Goal: Transaction & Acquisition: Obtain resource

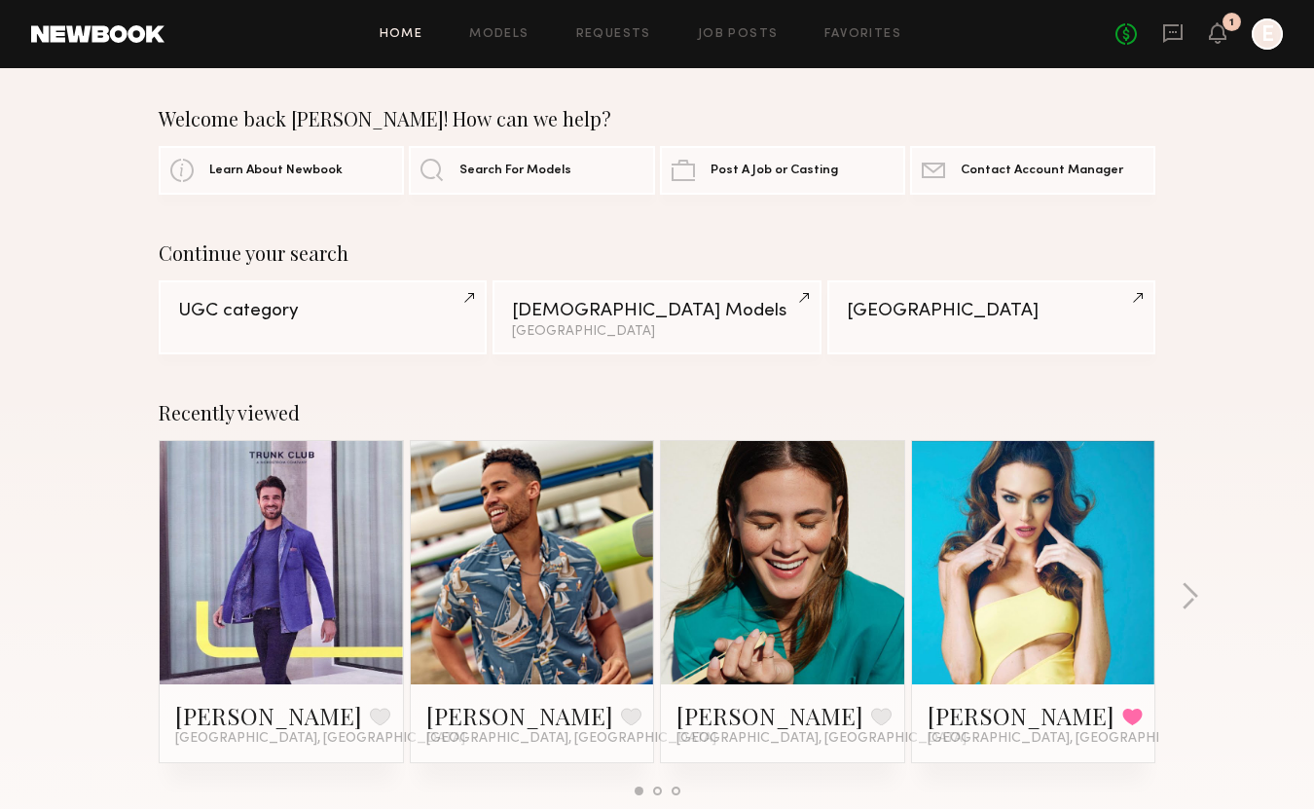
click at [1011, 680] on link at bounding box center [1033, 562] width 119 height 243
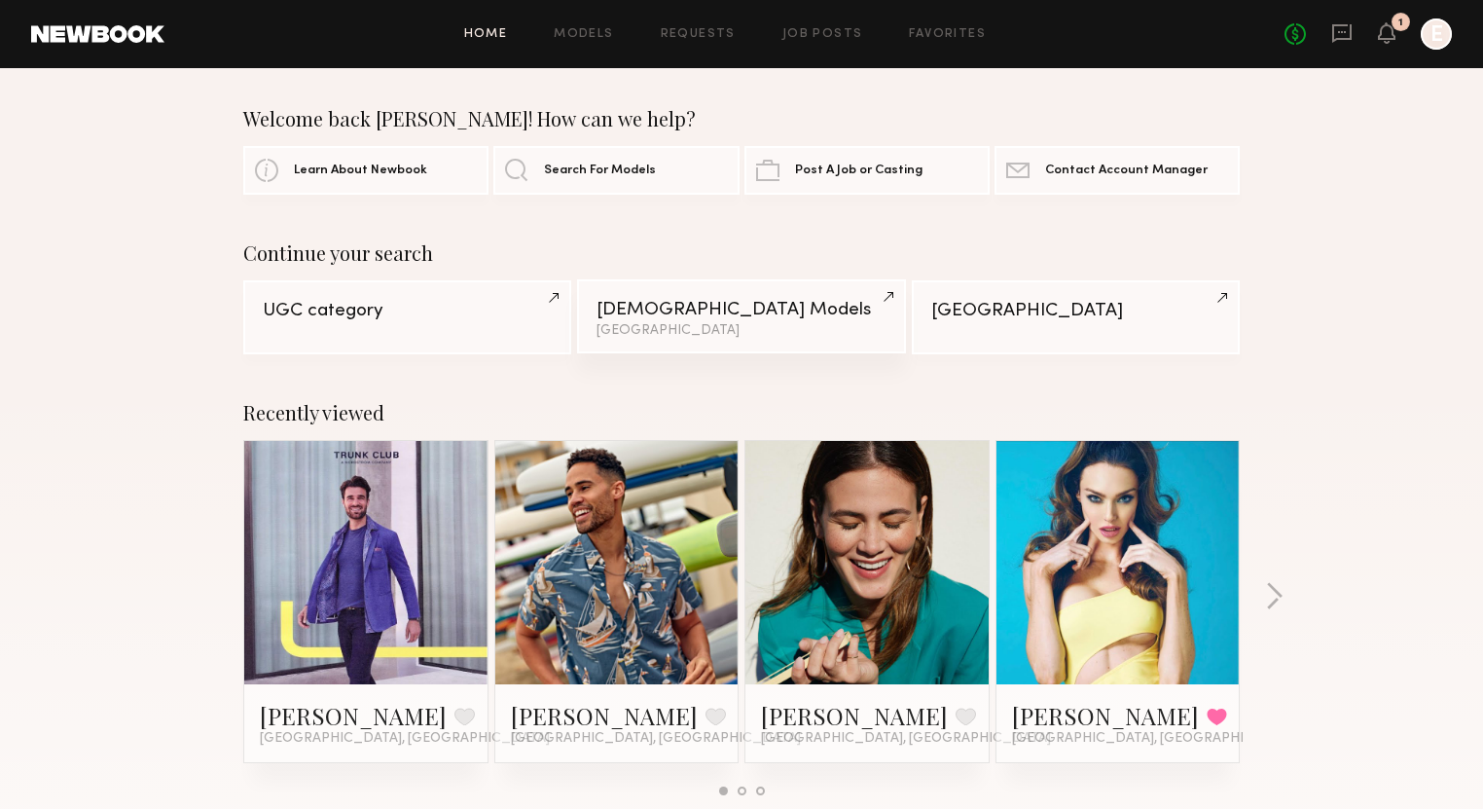
click at [646, 304] on div "[DEMOGRAPHIC_DATA] Models" at bounding box center [741, 310] width 289 height 18
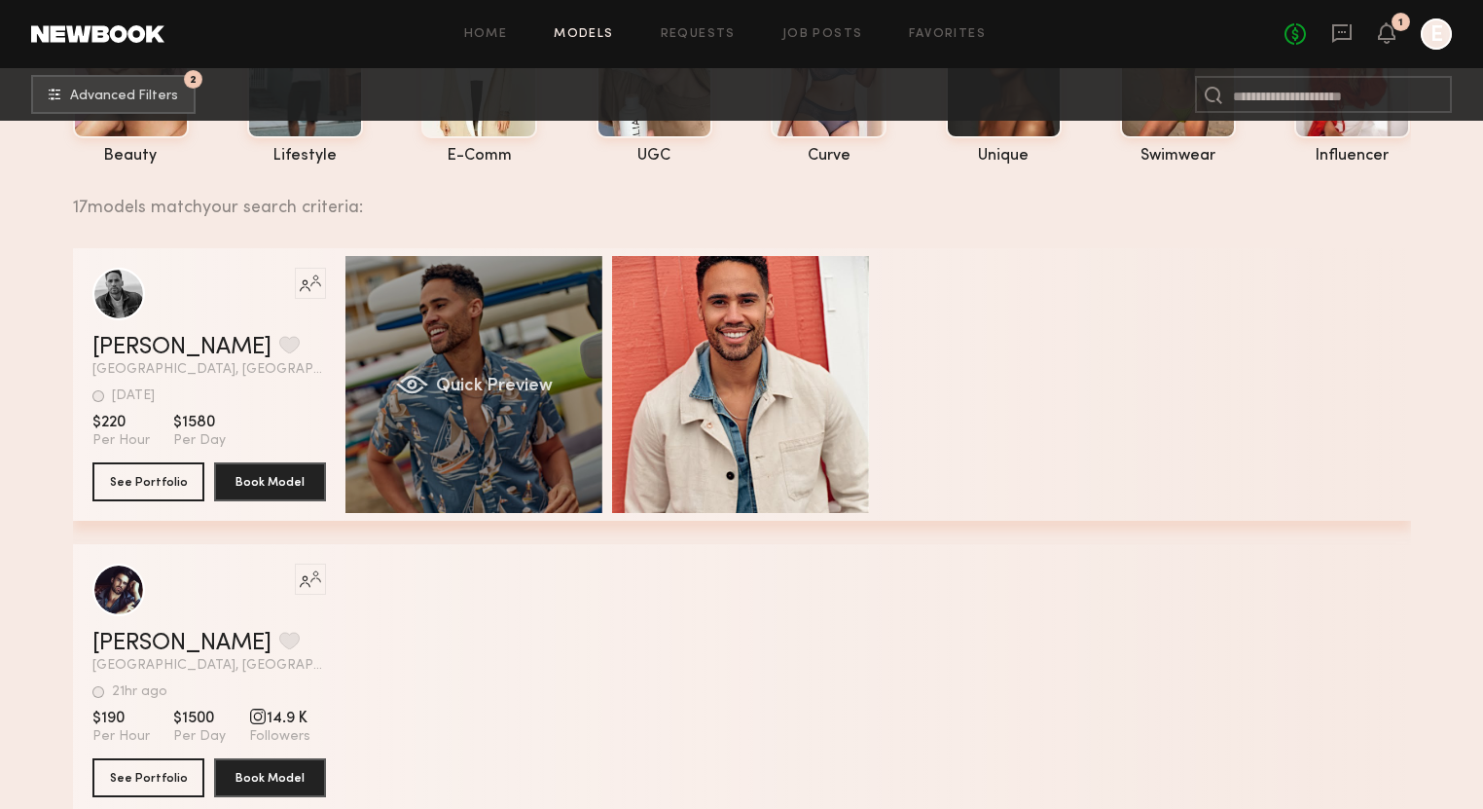
scroll to position [205, 0]
